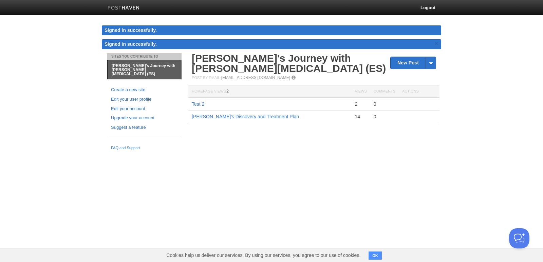
click at [373, 255] on button "OK" at bounding box center [375, 256] width 13 height 8
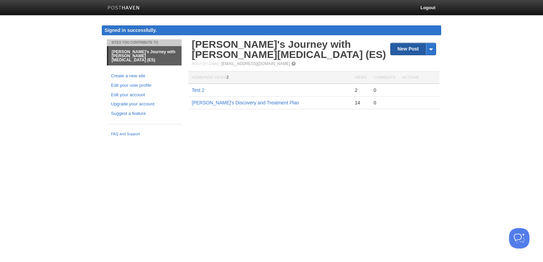
click at [408, 48] on link "New Post" at bounding box center [413, 49] width 45 height 12
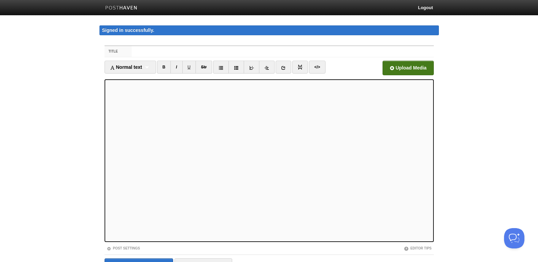
click at [409, 69] on input "file" at bounding box center [203, 70] width 514 height 35
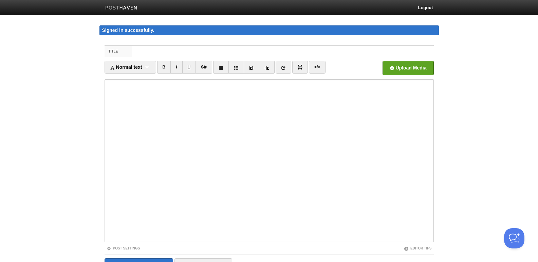
drag, startPoint x: 396, startPoint y: 67, endPoint x: 364, endPoint y: 67, distance: 31.6
click at [364, 67] on div "Upload Media" at bounding box center [392, 70] width 83 height 19
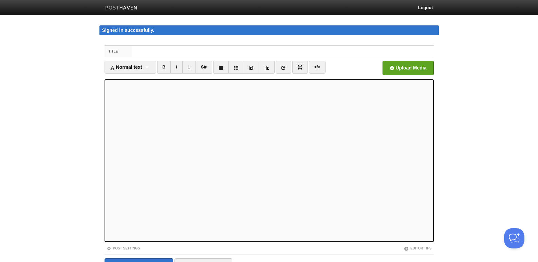
scroll to position [39, 0]
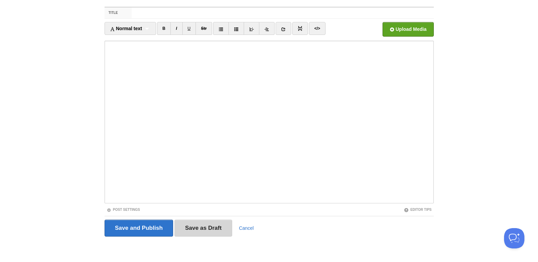
click at [194, 228] on input "Save as Draft" at bounding box center [204, 228] width 58 height 17
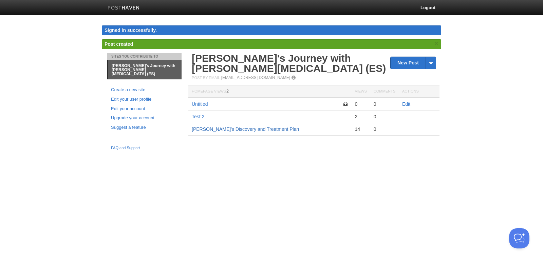
click at [208, 128] on link "[PERSON_NAME]'s Discovery and Treatment Plan" at bounding box center [245, 129] width 107 height 5
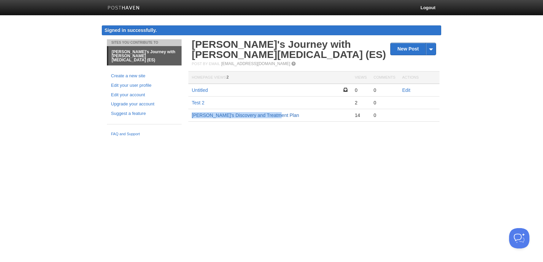
drag, startPoint x: 271, startPoint y: 115, endPoint x: 195, endPoint y: 116, distance: 76.7
click at [190, 116] on td "[PERSON_NAME]'s Discovery and Treatment Plan" at bounding box center [269, 115] width 163 height 13
copy link "[PERSON_NAME]'s Discovery and Treatment Plan"
click at [406, 90] on link "Edit" at bounding box center [406, 90] width 8 height 5
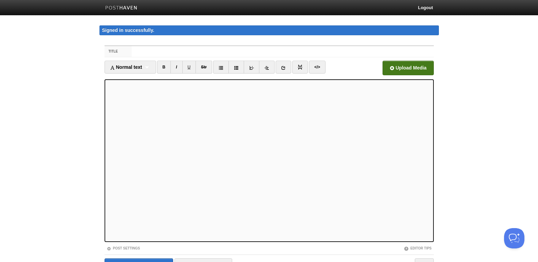
click at [411, 68] on input "file" at bounding box center [203, 70] width 514 height 35
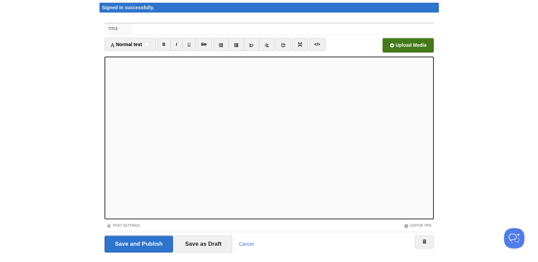
scroll to position [39, 0]
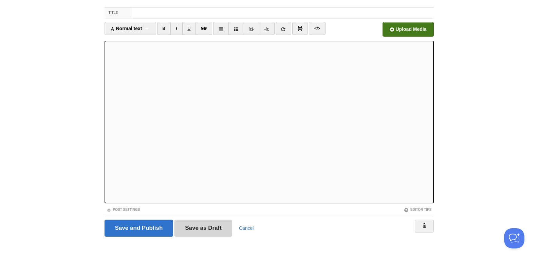
click at [209, 226] on input "Save as Draft" at bounding box center [204, 228] width 58 height 17
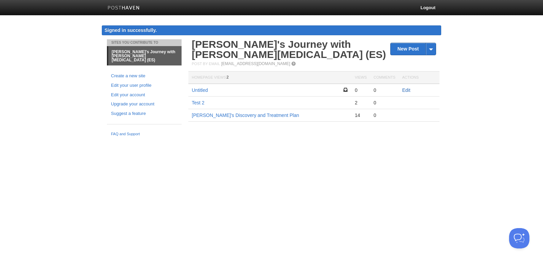
click at [405, 90] on link "Edit" at bounding box center [406, 90] width 8 height 5
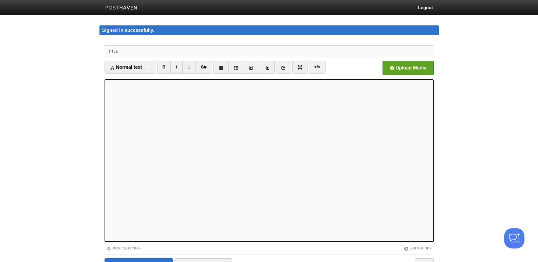
click at [173, 52] on input "Title" at bounding box center [283, 51] width 302 height 11
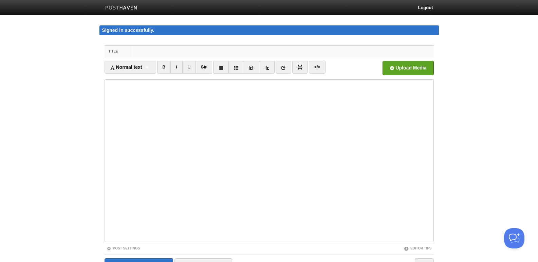
paste input "[PERSON_NAME]'s Discovery and Treatment Plan"
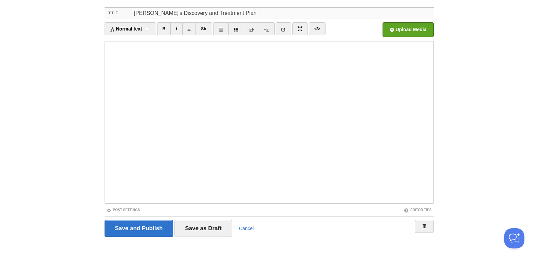
scroll to position [39, 0]
type input "[PERSON_NAME]'s Discovery and Treatment Plan"
click at [160, 233] on input "Save and Publish" at bounding box center [139, 228] width 69 height 17
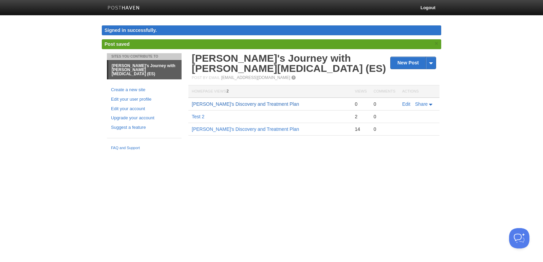
click at [252, 104] on link "[PERSON_NAME]'s Discovery and Treatment Plan" at bounding box center [245, 104] width 107 height 5
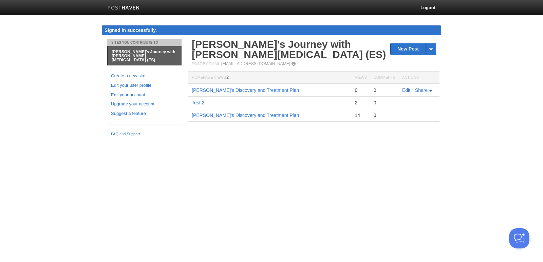
click at [265, 142] on html "Logout Signed in successfully. Signed in successfully. × Post created × Post sa…" at bounding box center [271, 71] width 543 height 142
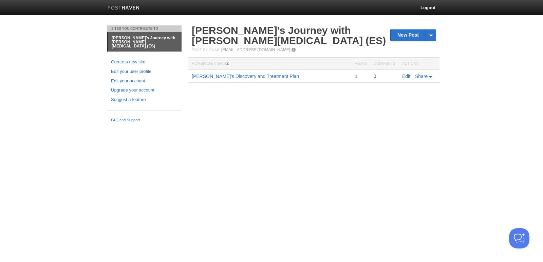
click at [405, 77] on link "Edit" at bounding box center [406, 76] width 8 height 5
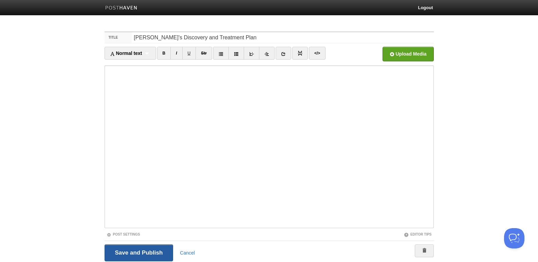
click at [150, 252] on input "Save and Publish" at bounding box center [139, 253] width 69 height 17
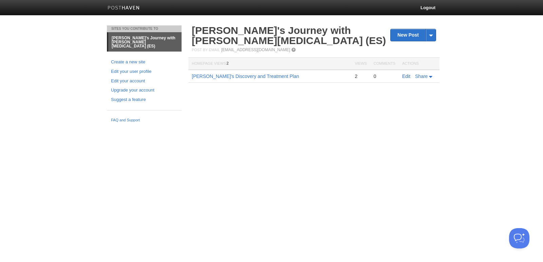
click at [404, 76] on link "Edit" at bounding box center [406, 76] width 8 height 5
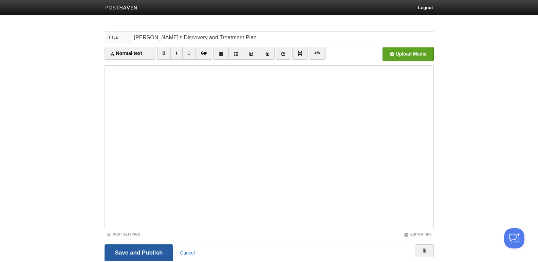
click at [136, 252] on input "Save and Publish" at bounding box center [139, 253] width 69 height 17
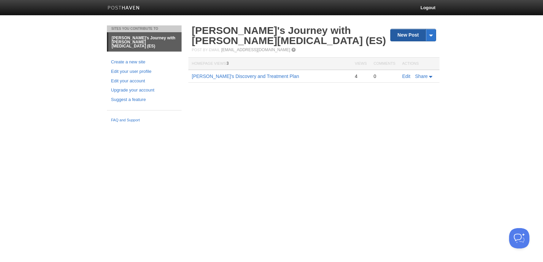
click at [402, 36] on link "New Post" at bounding box center [413, 35] width 45 height 12
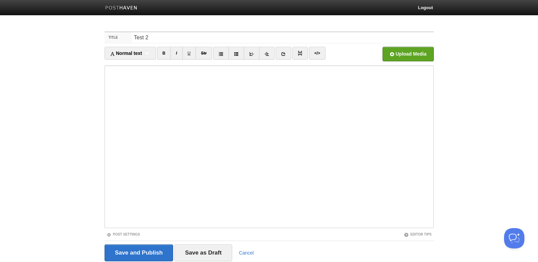
type input "Test 2"
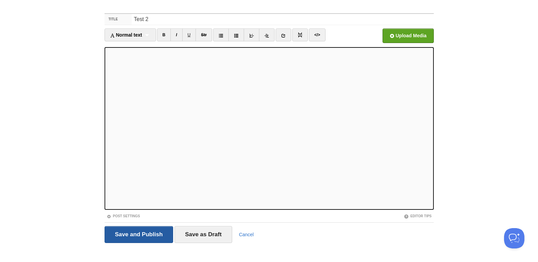
scroll to position [25, 0]
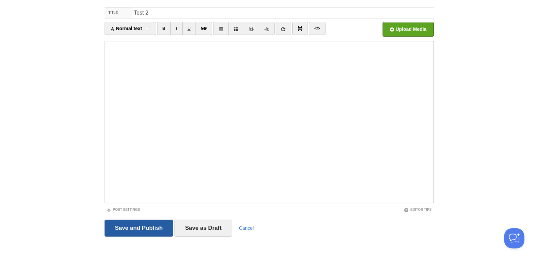
click at [113, 233] on input "Save and Publish" at bounding box center [139, 228] width 69 height 17
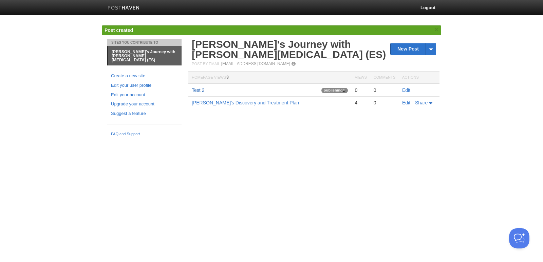
click at [197, 89] on link "Test 2" at bounding box center [198, 90] width 13 height 5
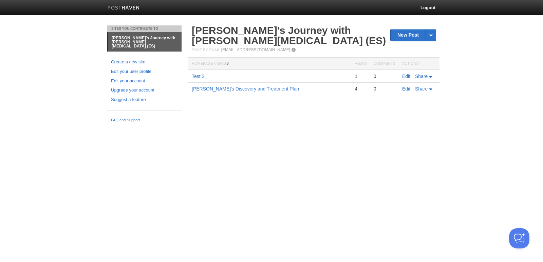
click at [406, 76] on link "Edit" at bounding box center [406, 76] width 8 height 5
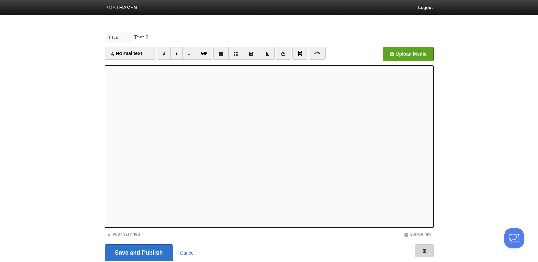
drag, startPoint x: 425, startPoint y: 251, endPoint x: 301, endPoint y: 34, distance: 249.7
click at [425, 250] on span at bounding box center [424, 251] width 5 height 5
